Goal: Task Accomplishment & Management: Complete application form

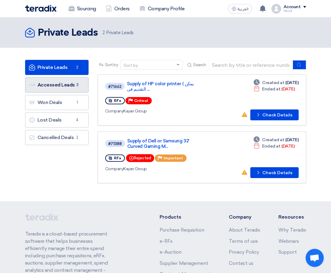
click at [38, 84] on link "Accessed Leads Accessed Leads 3" at bounding box center [56, 84] width 63 height 15
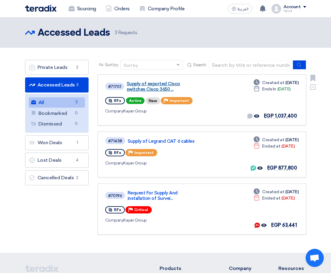
click at [145, 88] on link "Supply of exported Cisco switches Cisco 3650 ..." at bounding box center [163, 86] width 73 height 11
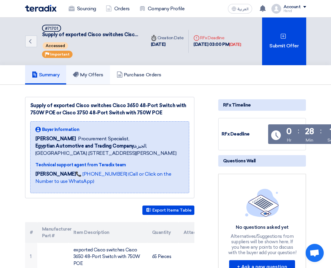
click at [86, 68] on link "My Offers" at bounding box center [88, 74] width 44 height 19
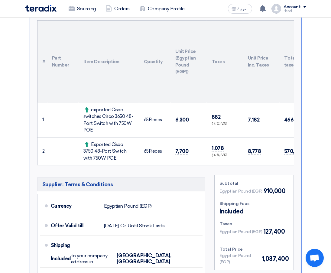
scroll to position [181, 0]
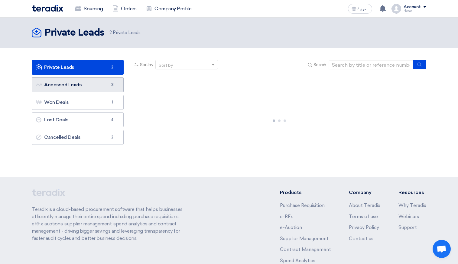
click at [75, 83] on link "Accessed Leads Accessed Leads 3" at bounding box center [78, 84] width 92 height 15
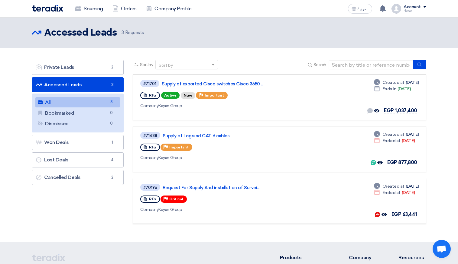
click at [100, 84] on link "Accessed Leads Accessed Leads 3" at bounding box center [78, 84] width 92 height 15
click at [192, 84] on link "Supply of exported Cisco switches Cisco 3650 ..." at bounding box center [237, 83] width 151 height 5
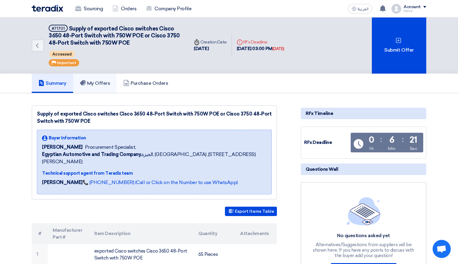
click at [106, 83] on h5 "My Offers" at bounding box center [95, 83] width 31 height 6
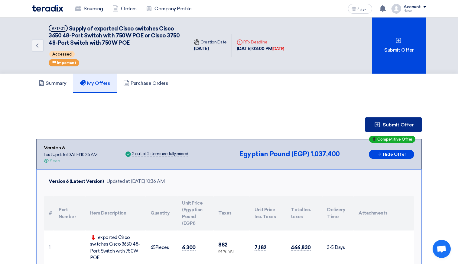
click at [399, 123] on span "Submit Offer" at bounding box center [397, 125] width 31 height 5
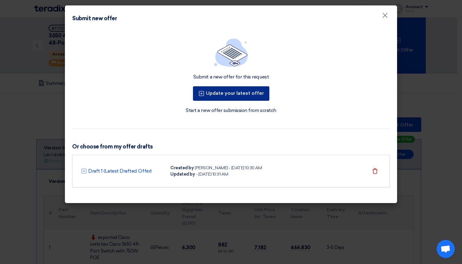
click at [247, 93] on button "Update your latest offer" at bounding box center [231, 93] width 76 height 15
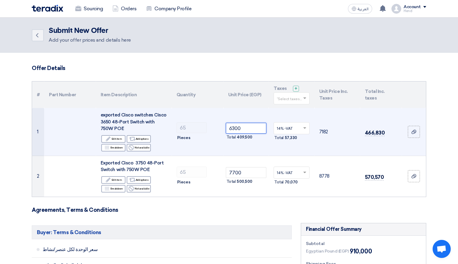
click at [206, 128] on tr "1 exported Cisco switches Cisco 3650 48-Port Switch with 750W POE Edit Edit ite…" at bounding box center [229, 132] width 394 height 48
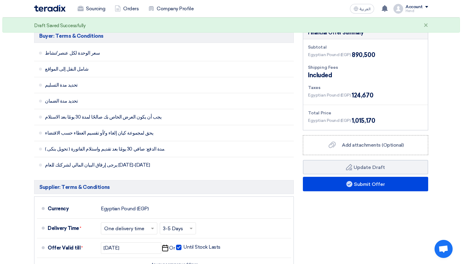
scroll to position [242, 0]
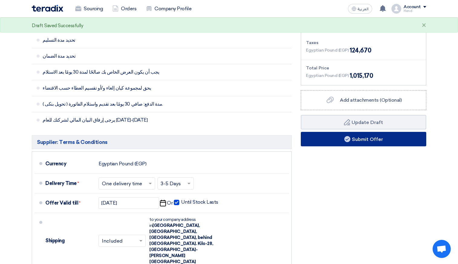
type input "6000"
click at [378, 142] on button "Submit Offer" at bounding box center [363, 139] width 125 height 15
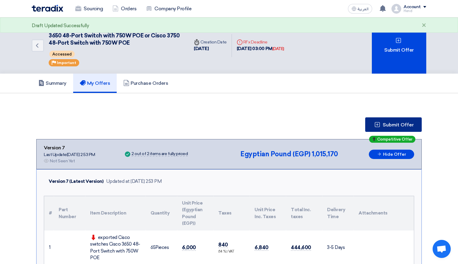
click at [405, 122] on button "Submit Offer" at bounding box center [393, 125] width 56 height 15
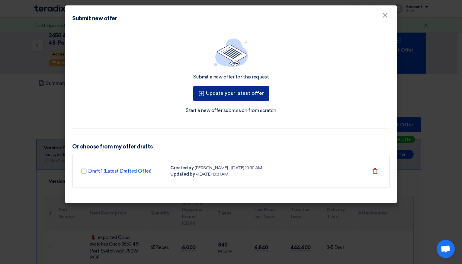
click at [243, 93] on button "Update your latest offer" at bounding box center [231, 93] width 76 height 15
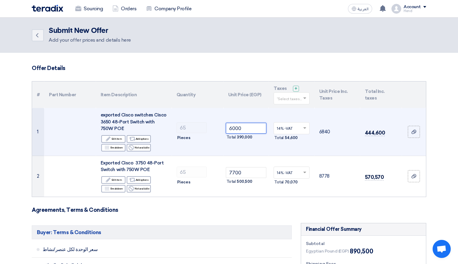
drag, startPoint x: 252, startPoint y: 129, endPoint x: 83, endPoint y: 125, distance: 168.6
click at [134, 129] on tr "1 exported Cisco switches Cisco 3650 48-Port Switch with 750W POE Edit Edit ite…" at bounding box center [229, 132] width 394 height 48
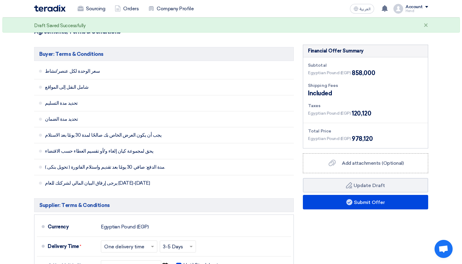
scroll to position [181, 0]
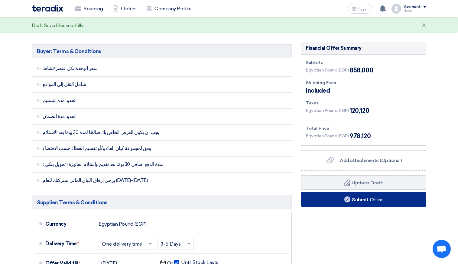
type input "5500"
click at [350, 201] on button "Submit Offer" at bounding box center [363, 199] width 125 height 15
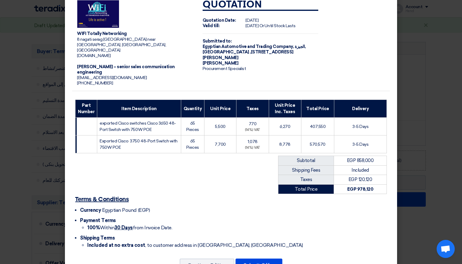
scroll to position [20, 0]
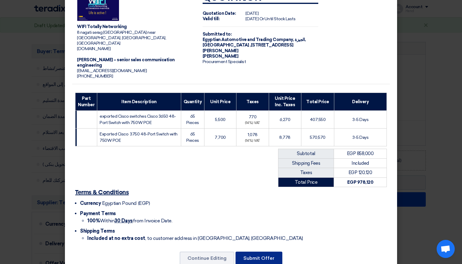
click at [261, 252] on button "Submit Offer" at bounding box center [259, 258] width 47 height 13
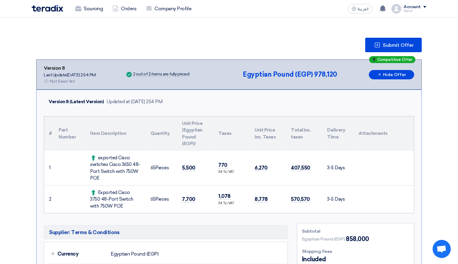
scroll to position [91, 0]
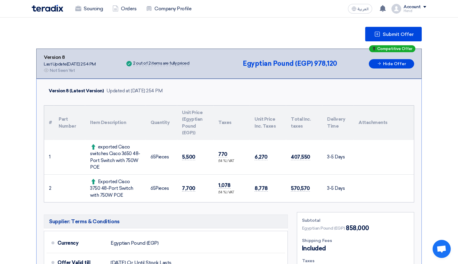
drag, startPoint x: 180, startPoint y: 159, endPoint x: 195, endPoint y: 156, distance: 15.3
click at [195, 156] on td "5,500" at bounding box center [195, 157] width 36 height 35
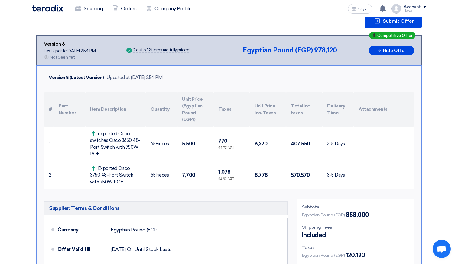
scroll to position [121, 0]
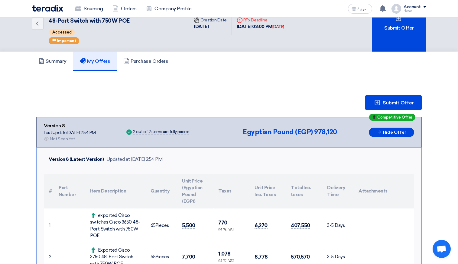
scroll to position [151, 0]
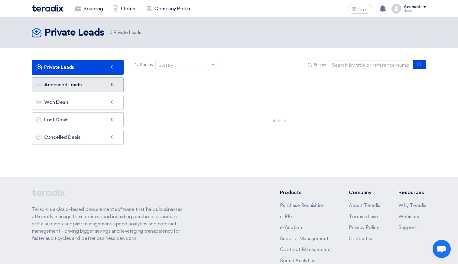
click at [71, 80] on link "Accessed Leads Accessed Leads 0" at bounding box center [78, 84] width 92 height 15
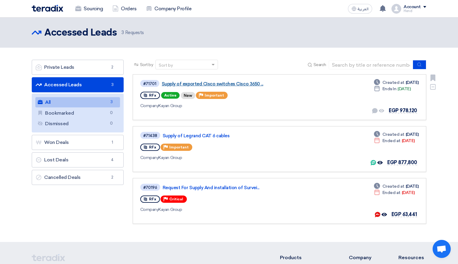
click at [232, 82] on link "Supply of exported Cisco switches Cisco 3650 ..." at bounding box center [237, 83] width 151 height 5
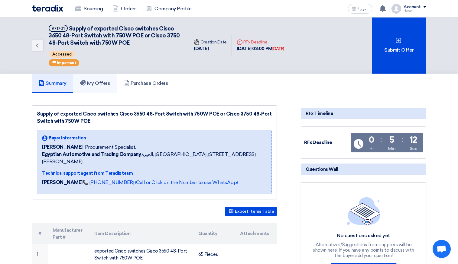
click at [99, 79] on link "My Offers" at bounding box center [95, 83] width 44 height 19
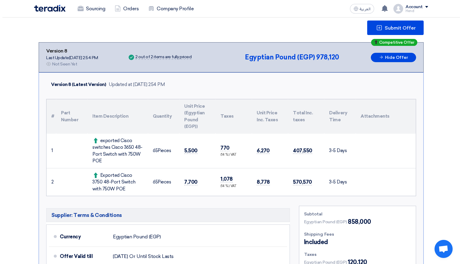
scroll to position [60, 0]
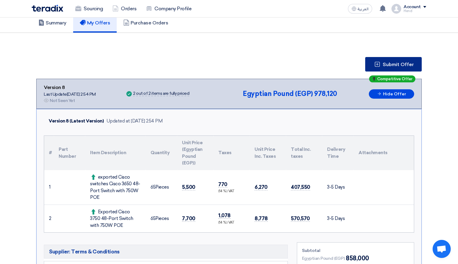
click at [388, 66] on span "Submit Offer" at bounding box center [397, 64] width 31 height 5
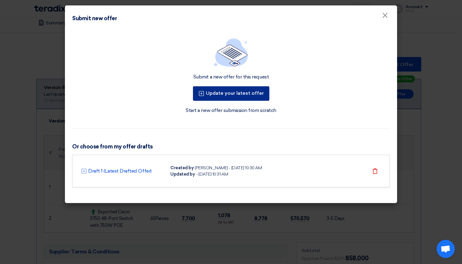
click at [223, 89] on button "Update your latest offer" at bounding box center [231, 93] width 76 height 15
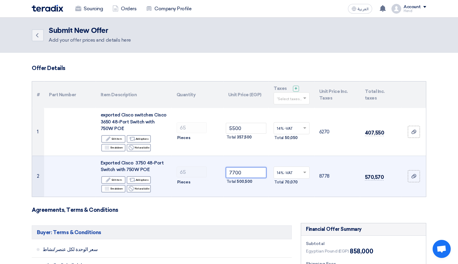
click at [193, 172] on tr "2 Exported Cisco 3750 48-Port Switch with 750W POE Edit Edit item Alternative A…" at bounding box center [229, 176] width 394 height 41
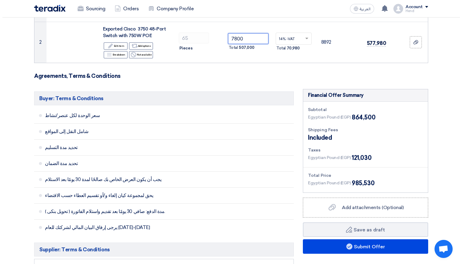
scroll to position [151, 0]
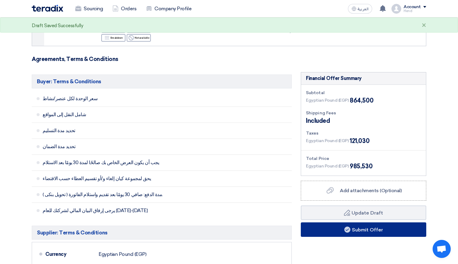
type input "7800"
click at [338, 233] on button "Submit Offer" at bounding box center [363, 230] width 125 height 15
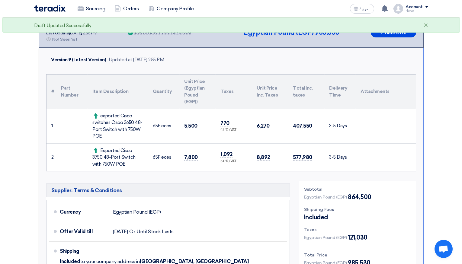
scroll to position [91, 0]
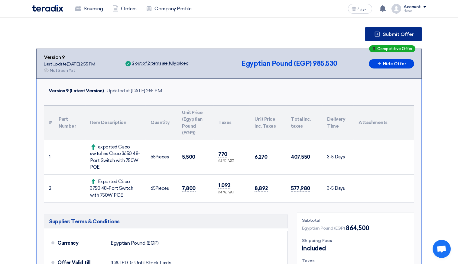
click at [394, 35] on span "Submit Offer" at bounding box center [397, 34] width 31 height 5
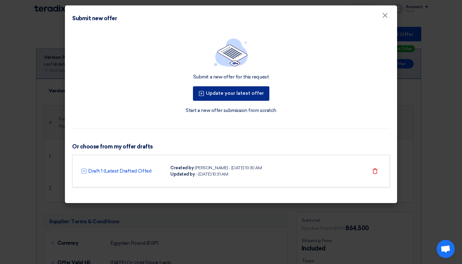
click at [243, 90] on button "Update your latest offer" at bounding box center [231, 93] width 76 height 15
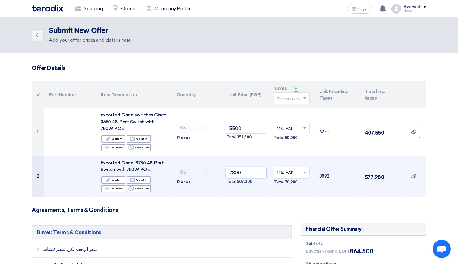
click at [237, 174] on input "7800" at bounding box center [246, 172] width 41 height 11
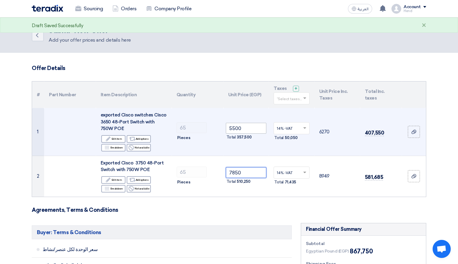
type input "7850"
drag, startPoint x: 232, startPoint y: 127, endPoint x: 236, endPoint y: 128, distance: 3.6
click at [236, 128] on input "5500" at bounding box center [246, 128] width 41 height 11
click at [235, 128] on input "5500" at bounding box center [246, 128] width 41 height 11
click at [233, 127] on input "5500" at bounding box center [246, 128] width 41 height 11
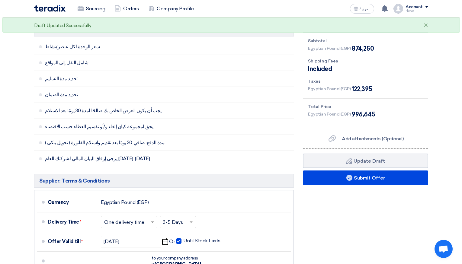
scroll to position [242, 0]
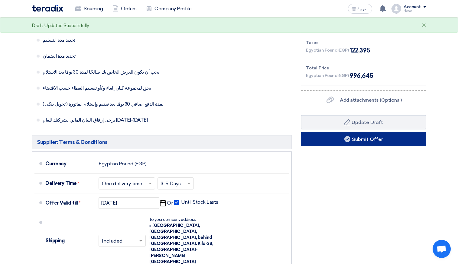
type input "5600"
click at [388, 140] on button "Submit Offer" at bounding box center [363, 139] width 125 height 15
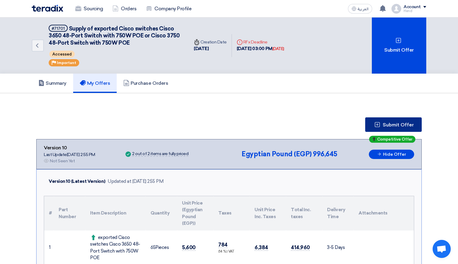
click at [389, 121] on button "Submit Offer" at bounding box center [393, 125] width 56 height 15
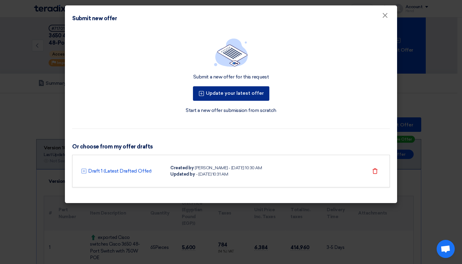
click at [249, 91] on button "Update your latest offer" at bounding box center [231, 93] width 76 height 15
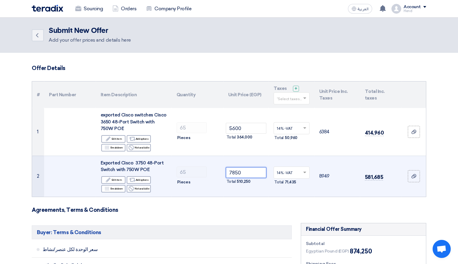
click at [239, 173] on input "7850" at bounding box center [246, 172] width 41 height 11
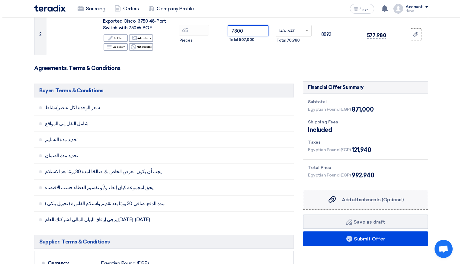
scroll to position [151, 0]
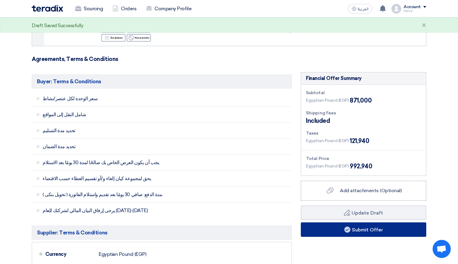
type input "7800"
click at [356, 230] on button "Submit Offer" at bounding box center [363, 230] width 125 height 15
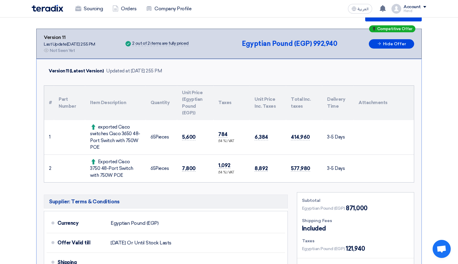
scroll to position [91, 0]
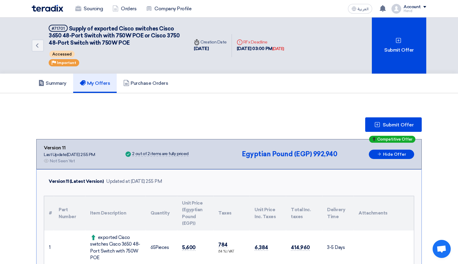
scroll to position [121, 0]
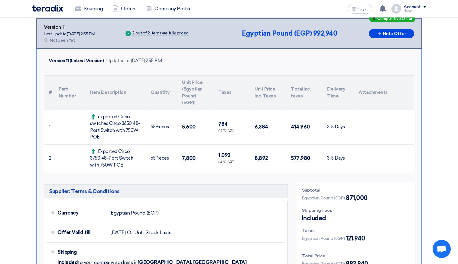
click at [362, 118] on td at bounding box center [383, 127] width 60 height 35
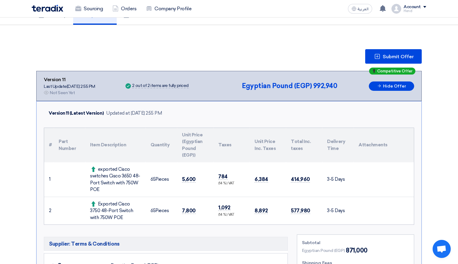
scroll to position [121, 0]
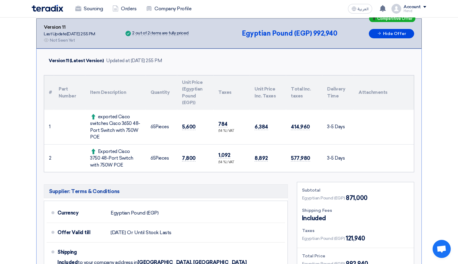
click at [140, 116] on div "exported Cisco switches Cisco 3650 48-Port Switch with 750W POE" at bounding box center [115, 127] width 51 height 27
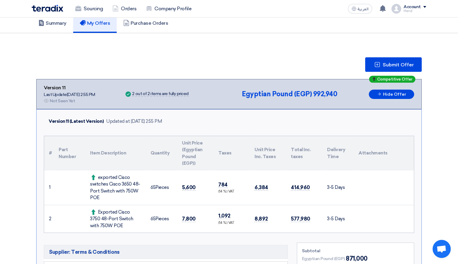
scroll to position [60, 0]
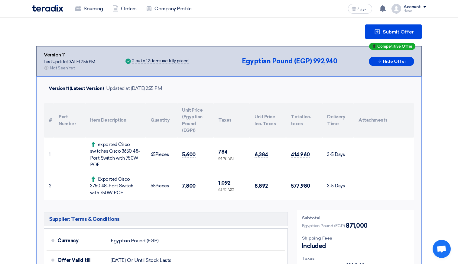
scroll to position [60, 0]
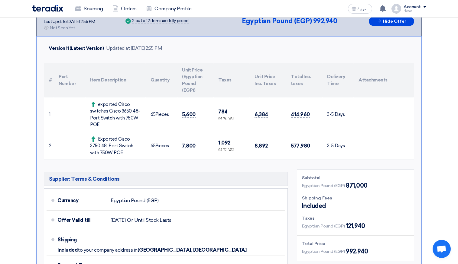
scroll to position [151, 0]
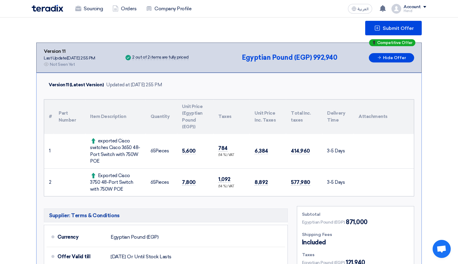
scroll to position [121, 0]
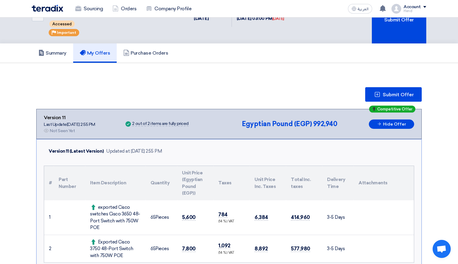
scroll to position [121, 0]
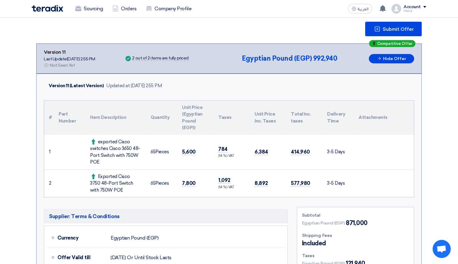
scroll to position [60, 0]
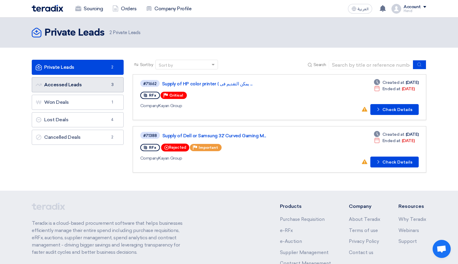
click at [60, 87] on link "Accessed Leads Accessed Leads 3" at bounding box center [78, 84] width 92 height 15
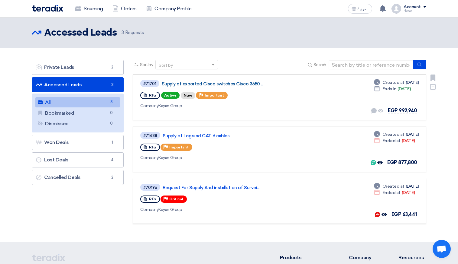
click at [197, 83] on link "Supply of exported Cisco switches Cisco 3650 ..." at bounding box center [237, 83] width 151 height 5
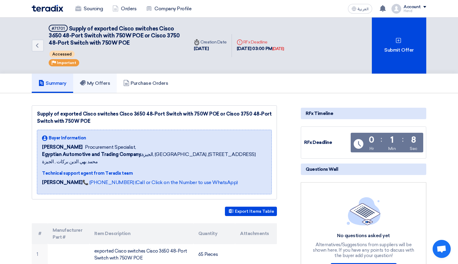
click at [109, 79] on link "My Offers" at bounding box center [95, 83] width 44 height 19
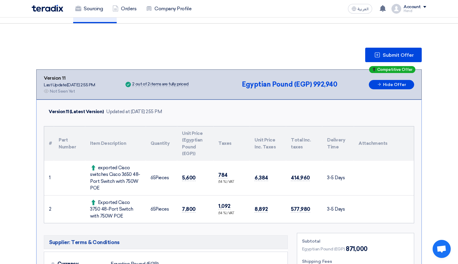
scroll to position [91, 0]
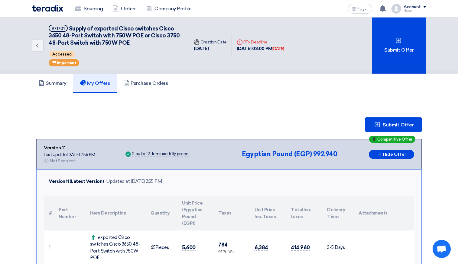
scroll to position [91, 0]
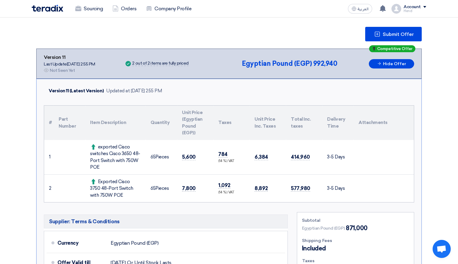
scroll to position [84, 0]
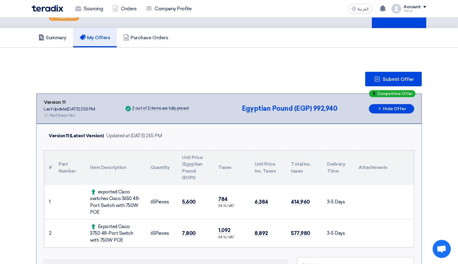
scroll to position [91, 0]
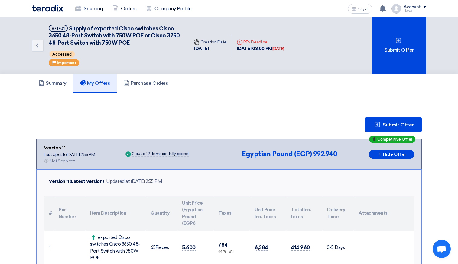
scroll to position [121, 0]
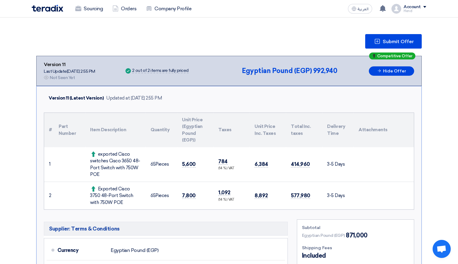
scroll to position [121, 0]
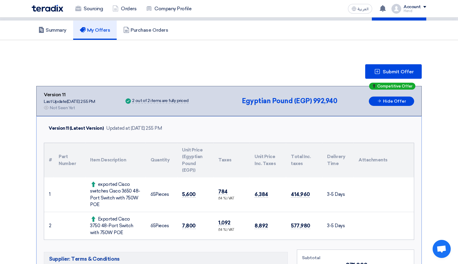
scroll to position [91, 0]
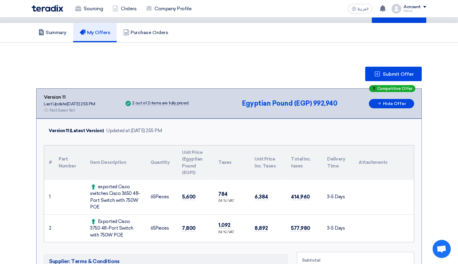
scroll to position [91, 0]
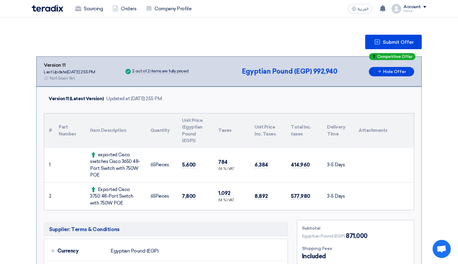
scroll to position [60, 0]
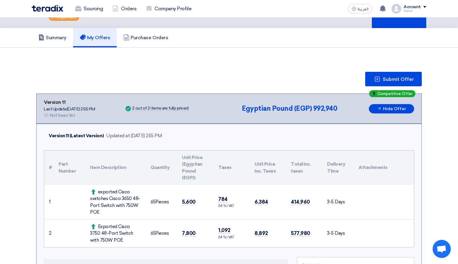
scroll to position [91, 0]
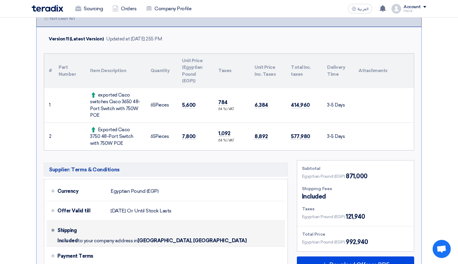
scroll to position [30, 0]
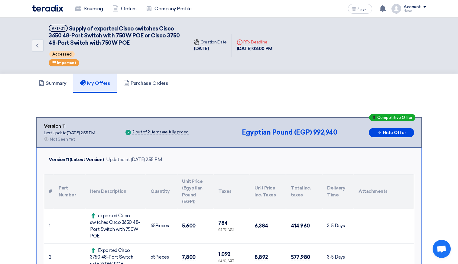
drag, startPoint x: 265, startPoint y: 42, endPoint x: 273, endPoint y: 44, distance: 8.6
click at [272, 42] on div "Deadline RFx Deadline" at bounding box center [255, 42] width 36 height 6
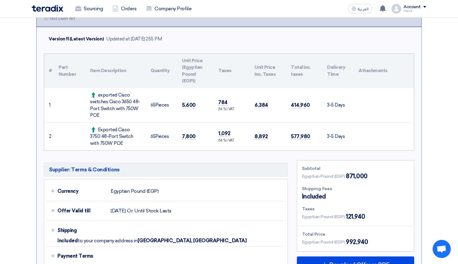
scroll to position [272, 0]
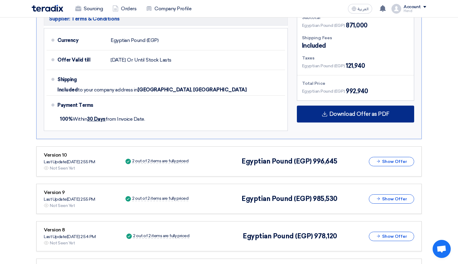
click at [342, 112] on span "Download Offer as PDF" at bounding box center [359, 113] width 60 height 5
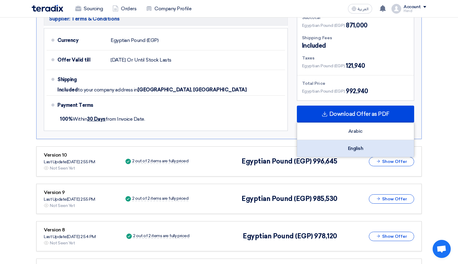
click at [357, 150] on div "English" at bounding box center [355, 148] width 117 height 17
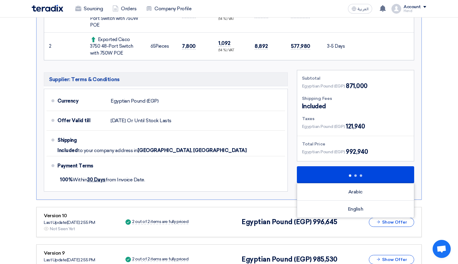
scroll to position [121, 0]
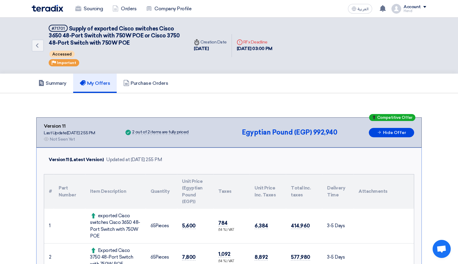
scroll to position [151, 0]
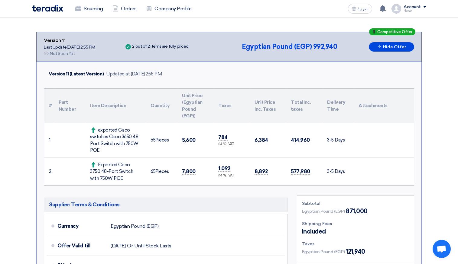
scroll to position [60, 0]
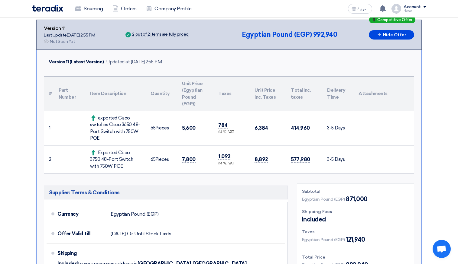
scroll to position [60, 0]
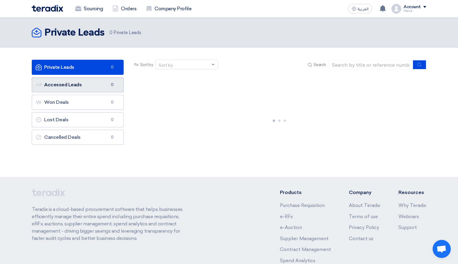
click at [64, 88] on link "Accessed Leads Accessed Leads 0" at bounding box center [78, 84] width 92 height 15
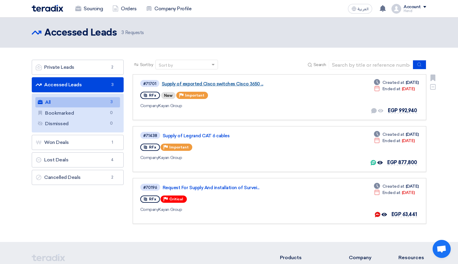
click at [199, 85] on link "Supply of exported Cisco switches Cisco 3650 ..." at bounding box center [237, 83] width 151 height 5
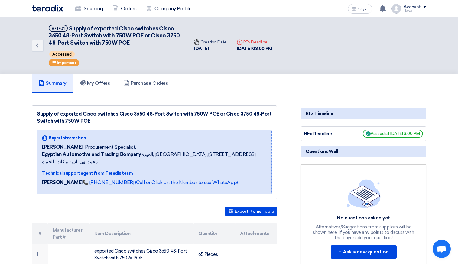
scroll to position [91, 0]
click at [107, 87] on link "My Offers" at bounding box center [95, 83] width 44 height 19
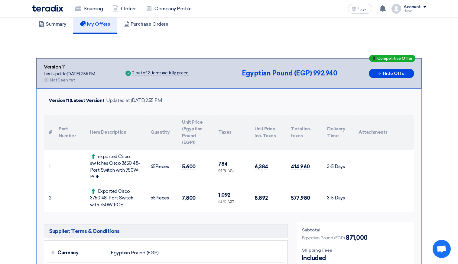
scroll to position [121, 0]
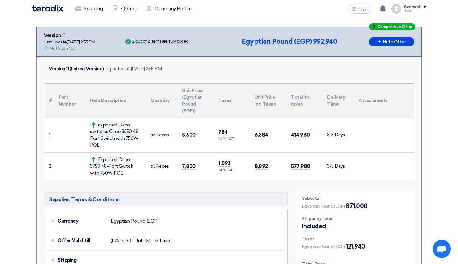
scroll to position [30, 0]
